Goal: Task Accomplishment & Management: Complete application form

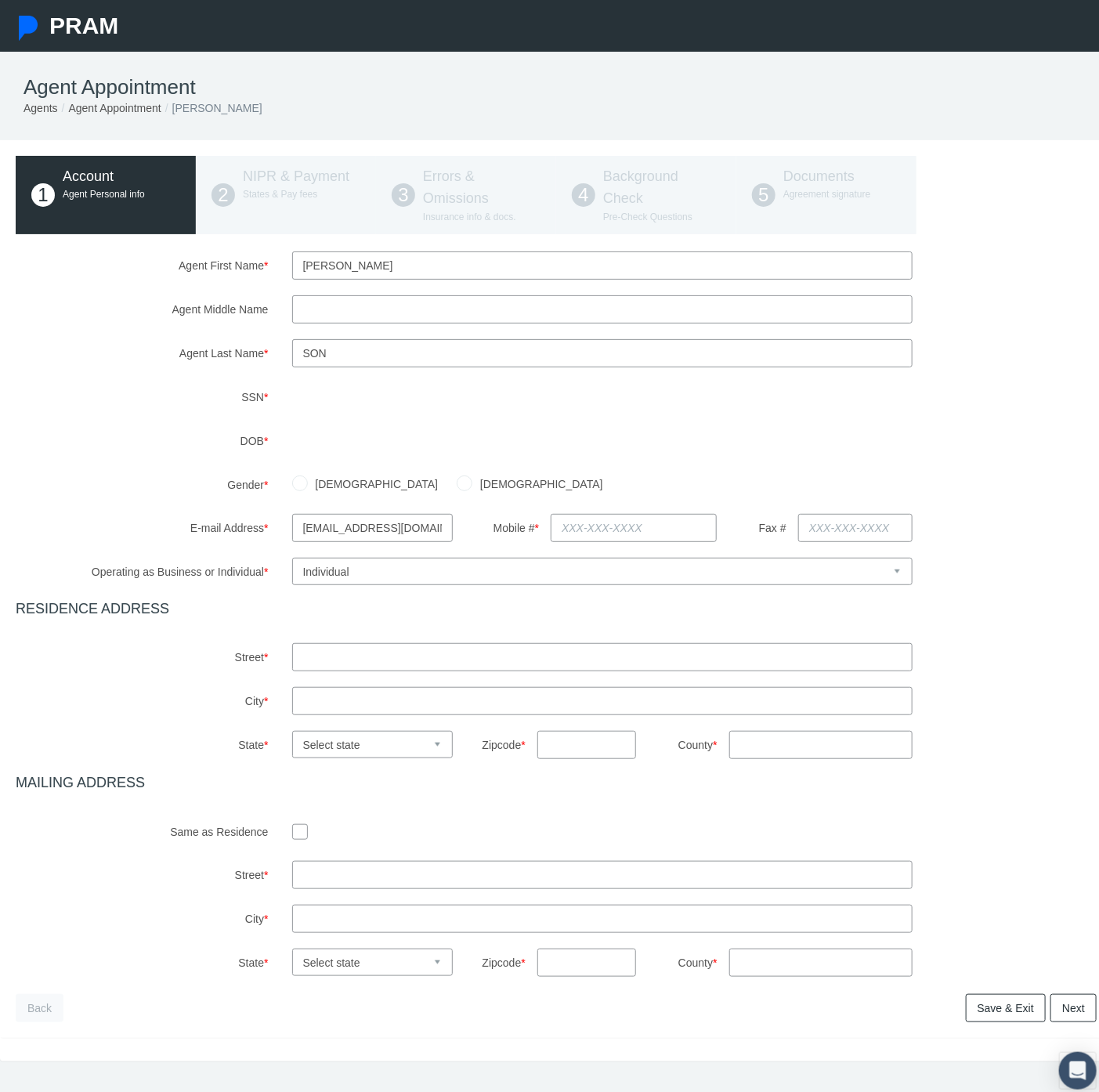
drag, startPoint x: 116, startPoint y: 450, endPoint x: 166, endPoint y: 449, distance: 50.0
click at [130, 451] on label "DOB *" at bounding box center [142, 441] width 277 height 29
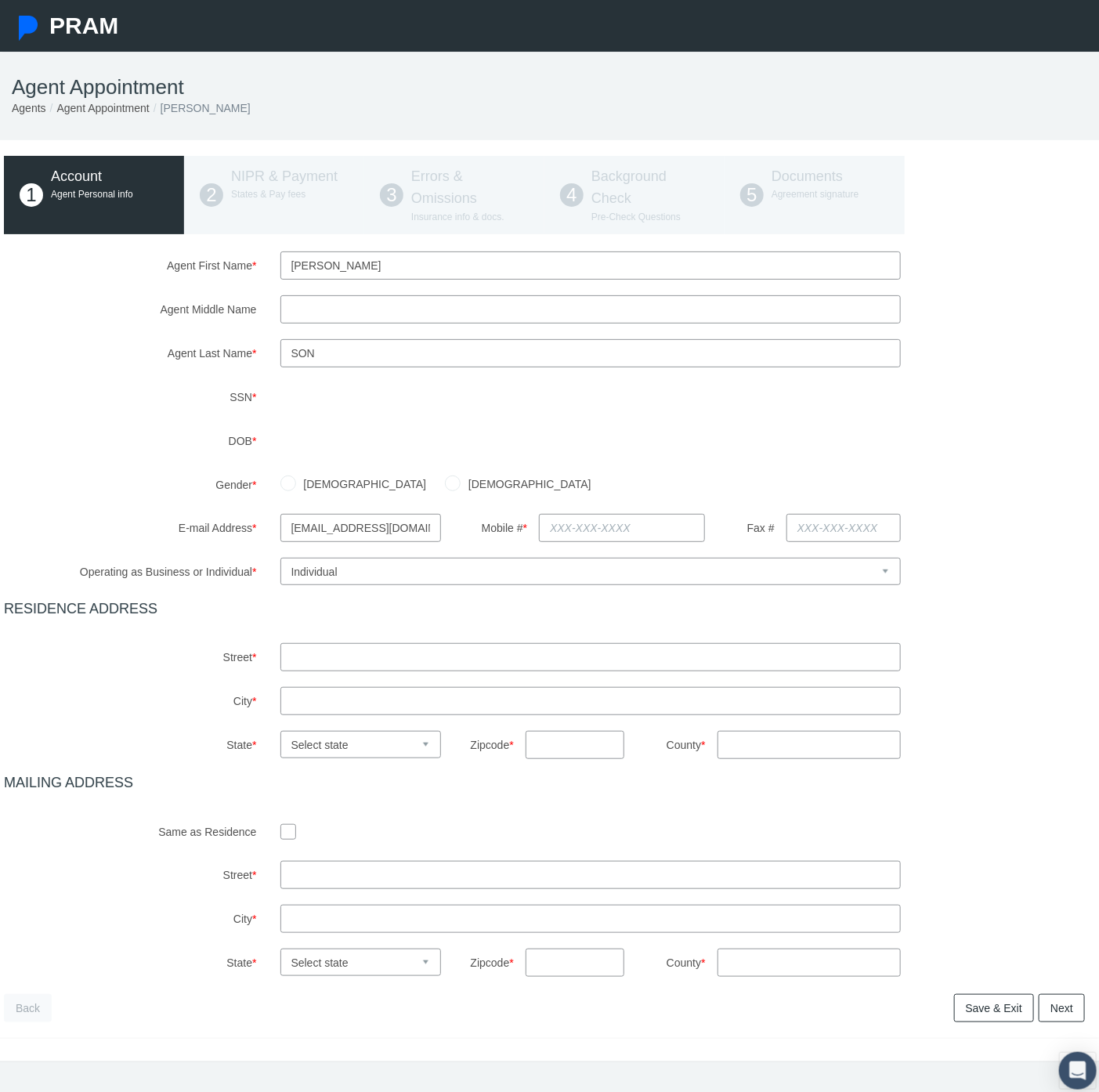
click at [204, 502] on div "Agent First Name * [PERSON_NAME] Agent Middle Name Agent Last Name * Son" at bounding box center [544, 614] width 1082 height 726
click at [286, 483] on input "[DEMOGRAPHIC_DATA]" at bounding box center [288, 483] width 16 height 16
radio input "true"
click at [559, 537] on input "text" at bounding box center [622, 529] width 166 height 29
type input "714-111-2222"
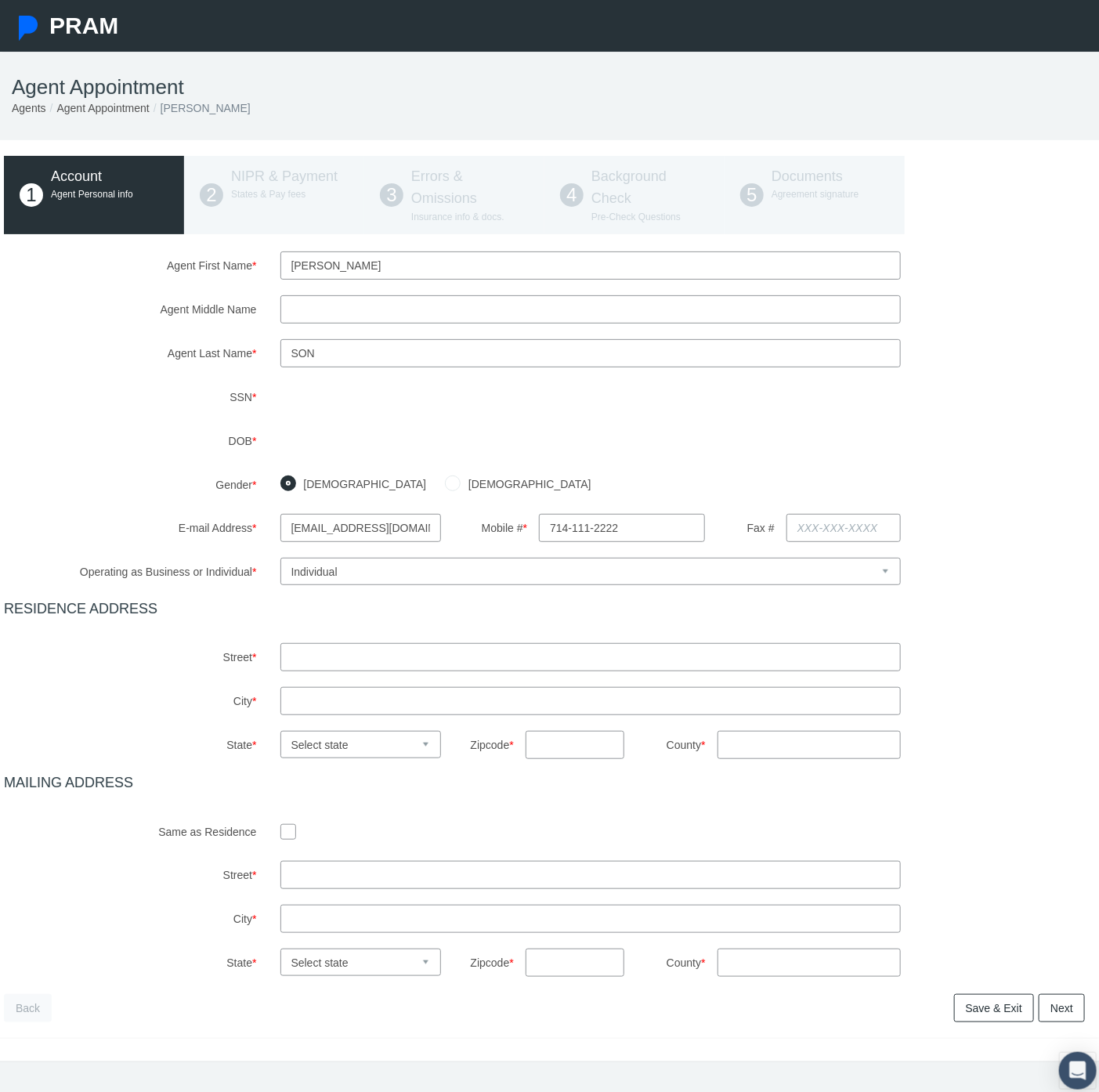
click at [306, 659] on input "text" at bounding box center [591, 658] width 621 height 29
type input "1 test drive"
click at [300, 699] on input "text" at bounding box center [591, 701] width 621 height 29
type input "test"
click at [321, 743] on select "Select state [US_STATE] [US_STATE] [US_STATE] [US_STATE] [US_STATE] [US_STATE] …" at bounding box center [361, 745] width 161 height 28
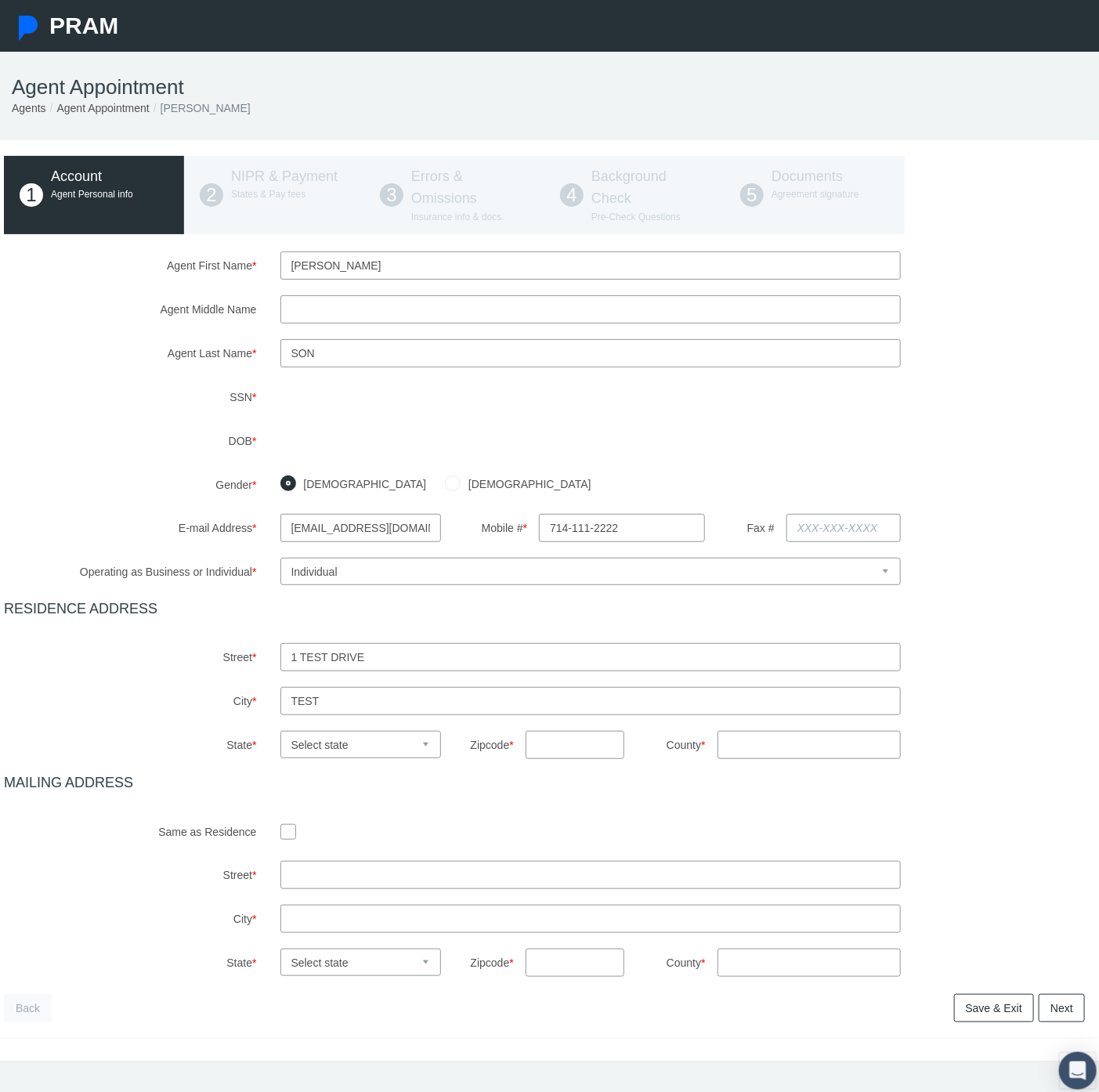
select select "IN"
click at [280, 731] on select "Select state [US_STATE] [US_STATE] [US_STATE] [US_STATE] [US_STATE] [US_STATE] …" at bounding box center [361, 745] width 161 height 28
click at [588, 762] on div "Agent First Name * [PERSON_NAME] Agent Middle Name Agent Last Name * Son" at bounding box center [544, 614] width 1082 height 726
click at [586, 746] on input "text" at bounding box center [576, 746] width 100 height 29
type input "11111"
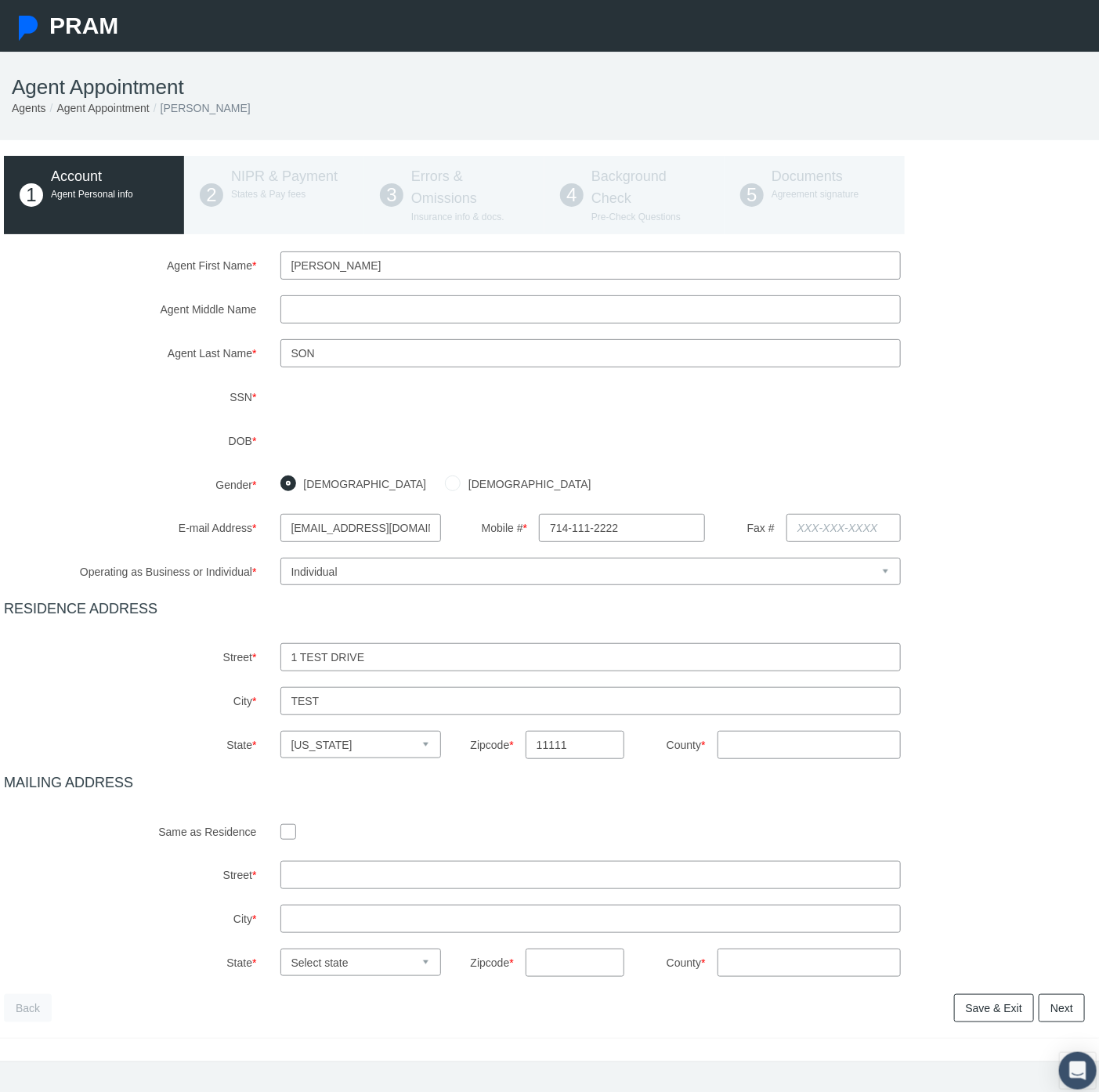
click at [746, 747] on input "County *" at bounding box center [809, 746] width 183 height 29
type input "na"
click at [286, 831] on input "checkbox" at bounding box center [288, 831] width 16 height 16
checkbox input "true"
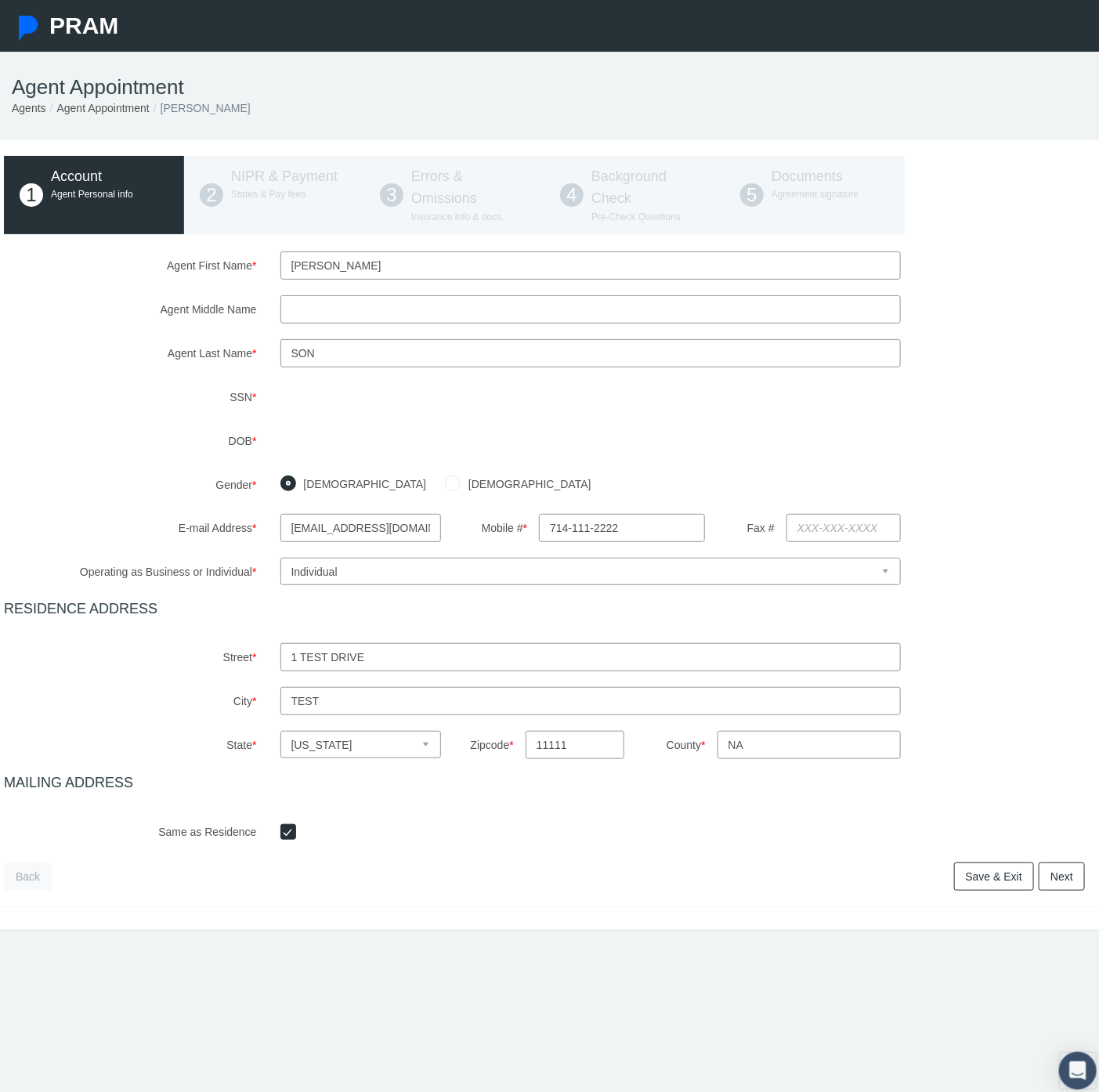
click at [1060, 881] on link "Next" at bounding box center [1062, 877] width 46 height 29
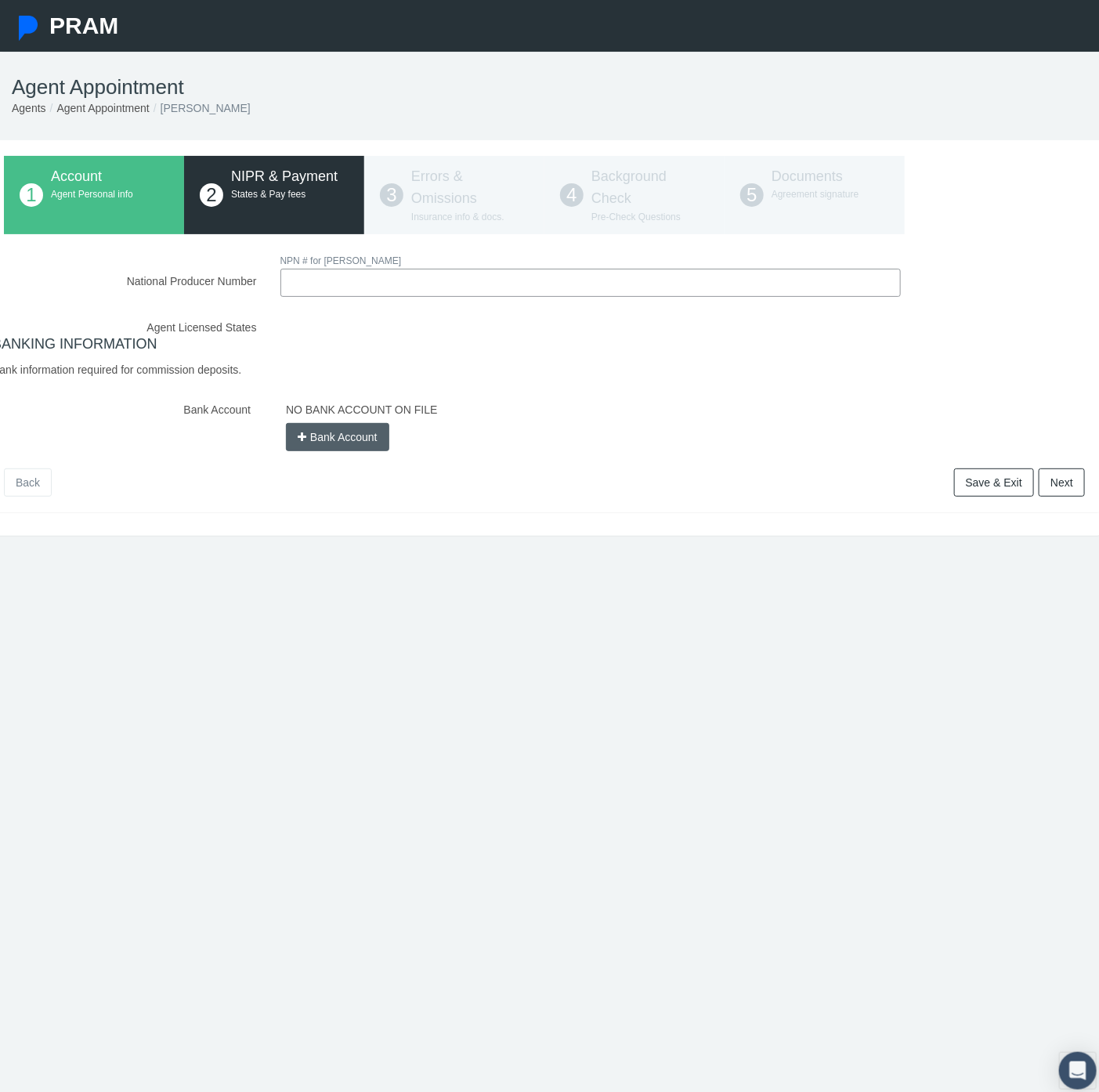
paste input "2251490"
type input "2251490"
click at [421, 330] on div "National Producer Number NPN # for [PERSON_NAME] SON 2251490 Loading.." at bounding box center [544, 351] width 1082 height 200
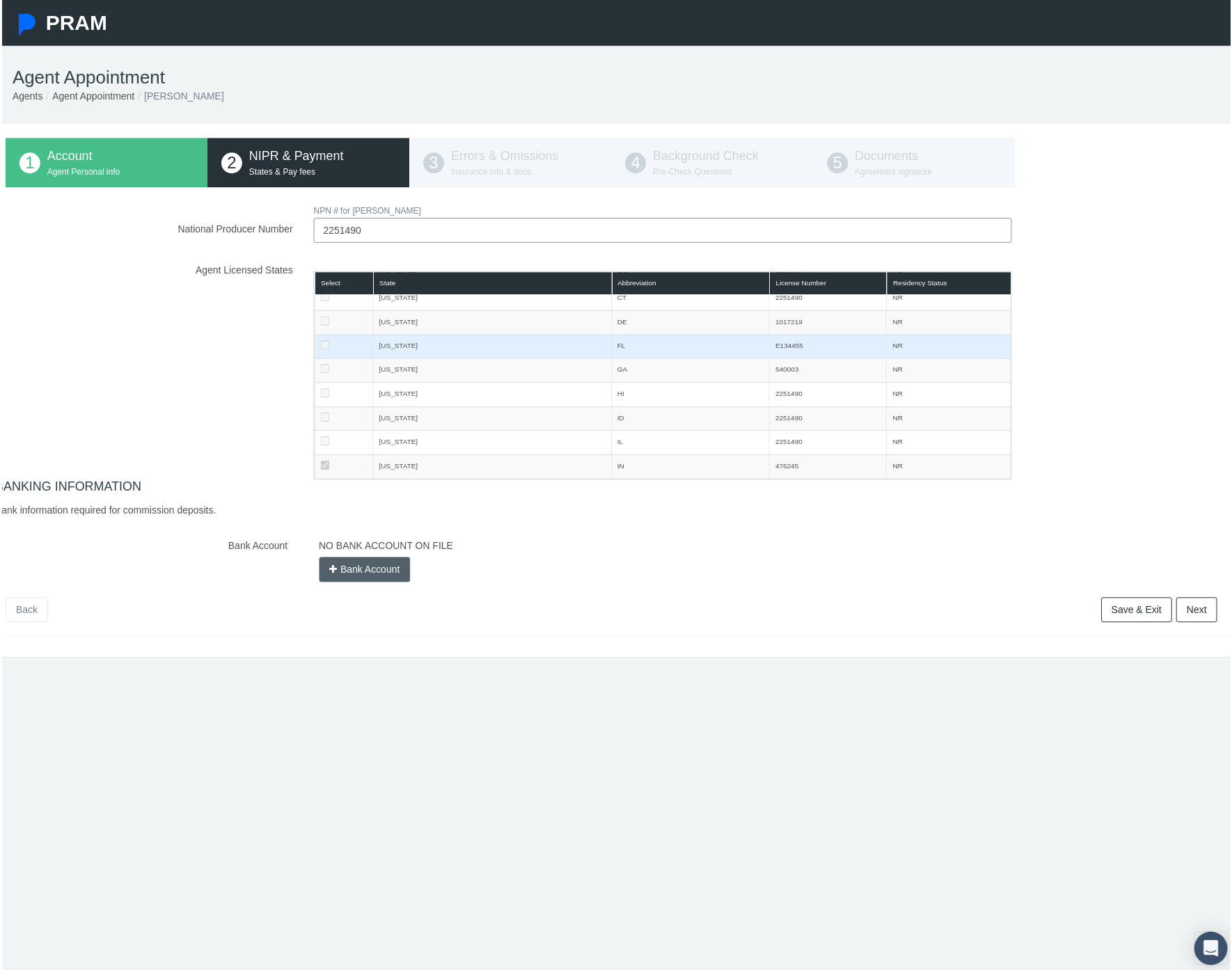
scroll to position [232, 0]
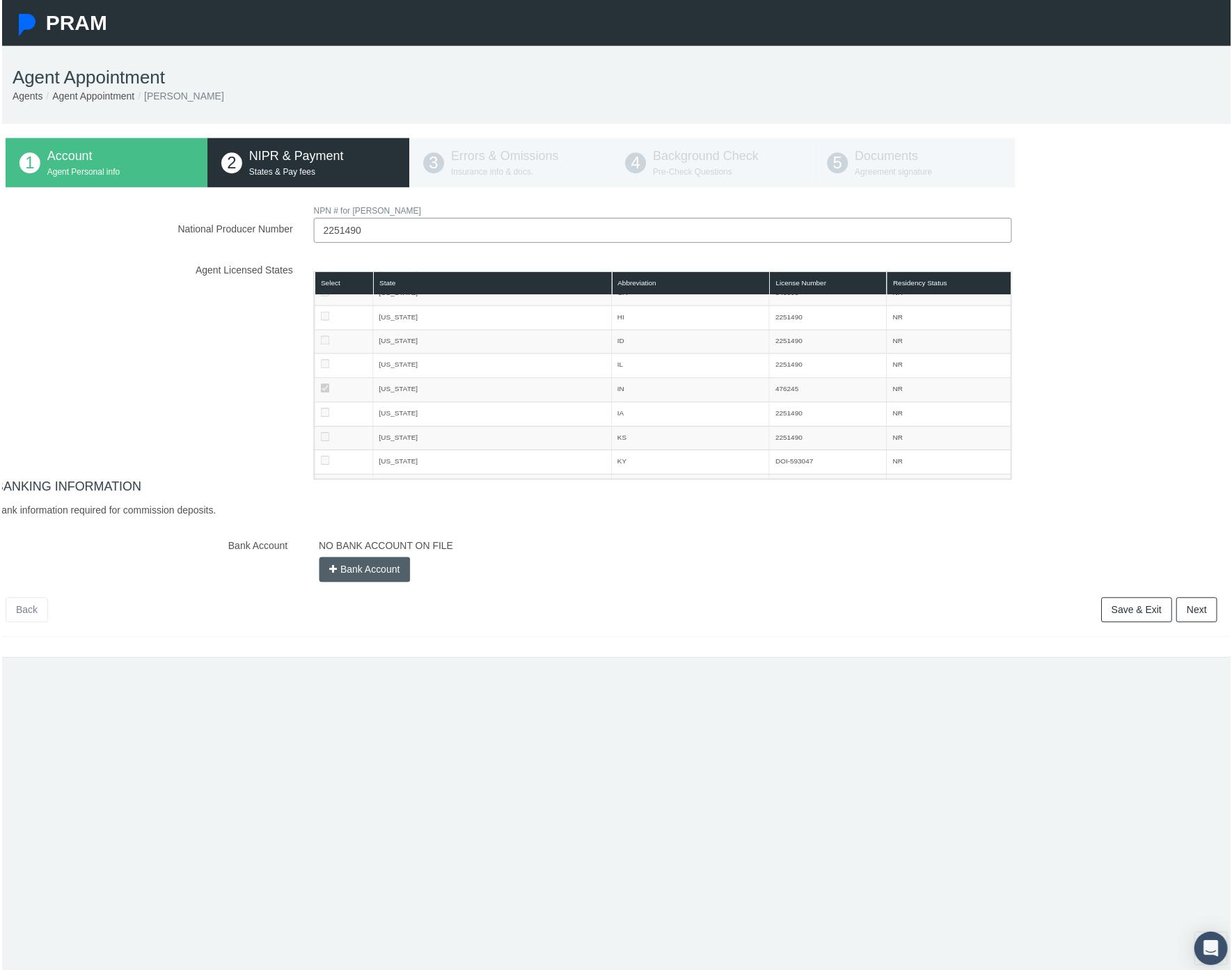
click at [976, 385] on div "Agent Licensed States Select State Abbreviation License Number Residency Status…" at bounding box center [611, 370] width 1236 height 222
